Goal: Information Seeking & Learning: Learn about a topic

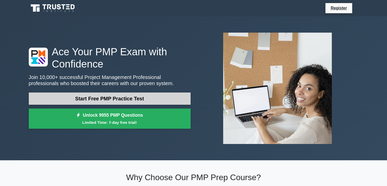
click at [94, 97] on link "Start Free PMP Practice Test" at bounding box center [110, 98] width 162 height 12
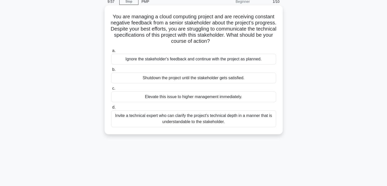
scroll to position [13, 0]
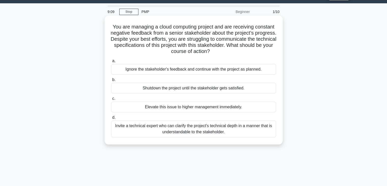
click at [124, 127] on div "Invite a technical expert who can clarify the project's technical depth in a ma…" at bounding box center [193, 128] width 165 height 17
click at [111, 119] on input "d. Invite a technical expert who can clarify the project's technical depth in a…" at bounding box center [111, 117] width 0 height 3
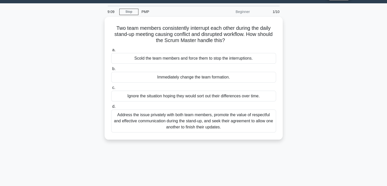
scroll to position [0, 0]
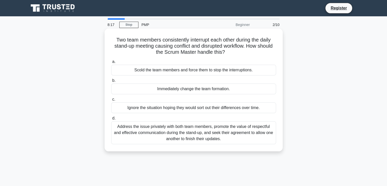
click at [161, 133] on div "Address the issue privately with both team members, promote the value of respec…" at bounding box center [193, 132] width 165 height 23
click at [111, 120] on input "d. Address the issue privately with both team members, promote the value of res…" at bounding box center [111, 118] width 0 height 3
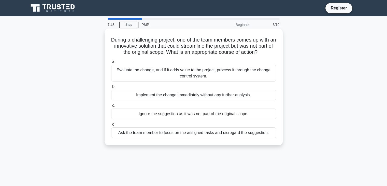
click at [156, 73] on div "Evaluate the change, and if it adds value to the project, process it through th…" at bounding box center [193, 73] width 165 height 17
click at [111, 63] on input "a. Evaluate the change, and if it adds value to the project, process it through…" at bounding box center [111, 61] width 0 height 3
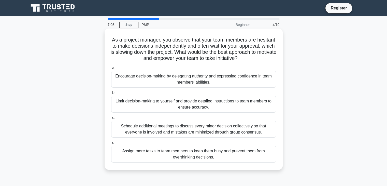
click at [164, 80] on div "Encourage decision-making by delegating authority and expressing confidence in …" at bounding box center [193, 79] width 165 height 17
click at [111, 69] on input "a. Encourage decision-making by delegating authority and expressing confidence …" at bounding box center [111, 67] width 0 height 3
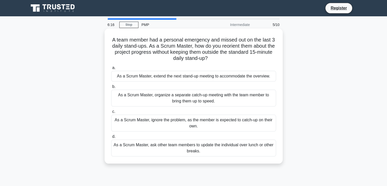
click at [173, 98] on div "As a Scrum Master, organize a separate catch-up meeting with the team member to…" at bounding box center [193, 98] width 165 height 17
click at [111, 88] on input "b. As a Scrum Master, organize a separate catch-up meeting with the team member…" at bounding box center [111, 86] width 0 height 3
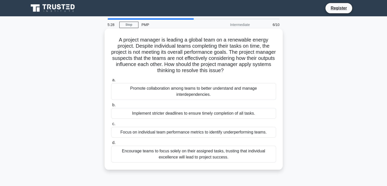
click at [169, 92] on div "Promote collaboration among teams to better understand and manage interdependen…" at bounding box center [193, 91] width 165 height 17
click at [111, 82] on input "a. Promote collaboration among teams to better understand and manage interdepen…" at bounding box center [111, 79] width 0 height 3
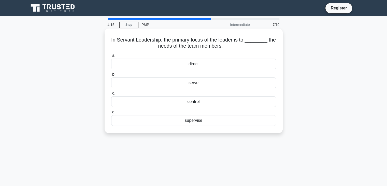
click at [196, 82] on div "serve" at bounding box center [193, 82] width 165 height 11
click at [111, 76] on input "b. serve" at bounding box center [111, 74] width 0 height 3
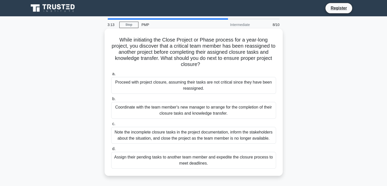
click at [177, 110] on div "Coordinate with the team member's new manager to arrange for the completion of …" at bounding box center [193, 110] width 165 height 17
click at [111, 100] on input "b. Coordinate with the team member's new manager to arrange for the completion …" at bounding box center [111, 98] width 0 height 3
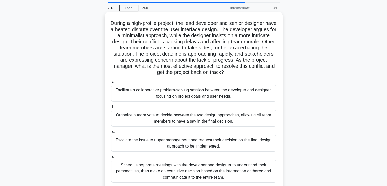
scroll to position [25, 0]
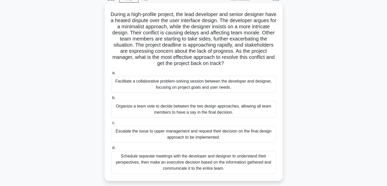
click at [188, 84] on div "Facilitate a collaborative problem-solving session between the developer and de…" at bounding box center [193, 84] width 165 height 17
click at [111, 75] on input "a. Facilitate a collaborative problem-solving session between the developer and…" at bounding box center [111, 72] width 0 height 3
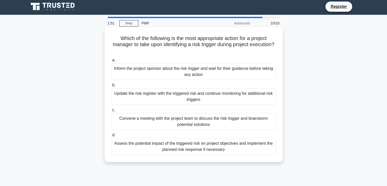
scroll to position [0, 0]
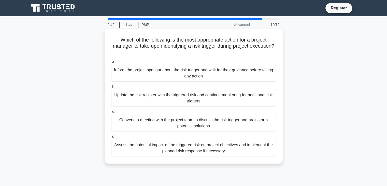
click at [178, 149] on div "Assess the potential impact of the triggered risk on project objectives and imp…" at bounding box center [193, 147] width 165 height 17
click at [111, 138] on input "d. Assess the potential impact of the triggered risk on project objectives and …" at bounding box center [111, 136] width 0 height 3
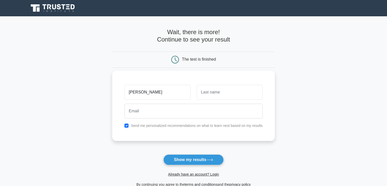
type input "ishmael"
click at [222, 91] on input "text" at bounding box center [230, 92] width 66 height 15
type input "eghan"
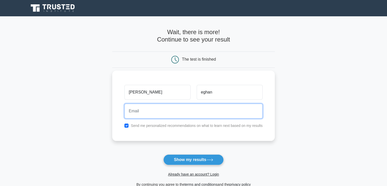
click at [140, 114] on input "email" at bounding box center [193, 111] width 138 height 15
type input "kasapa19@gmail.com"
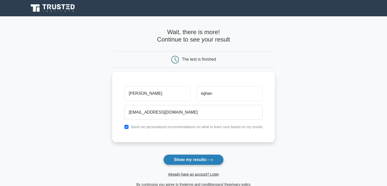
click at [185, 158] on button "Show my results" at bounding box center [193, 159] width 60 height 11
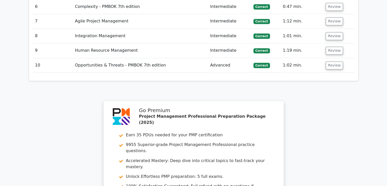
scroll to position [914, 0]
